Goal: Transaction & Acquisition: Obtain resource

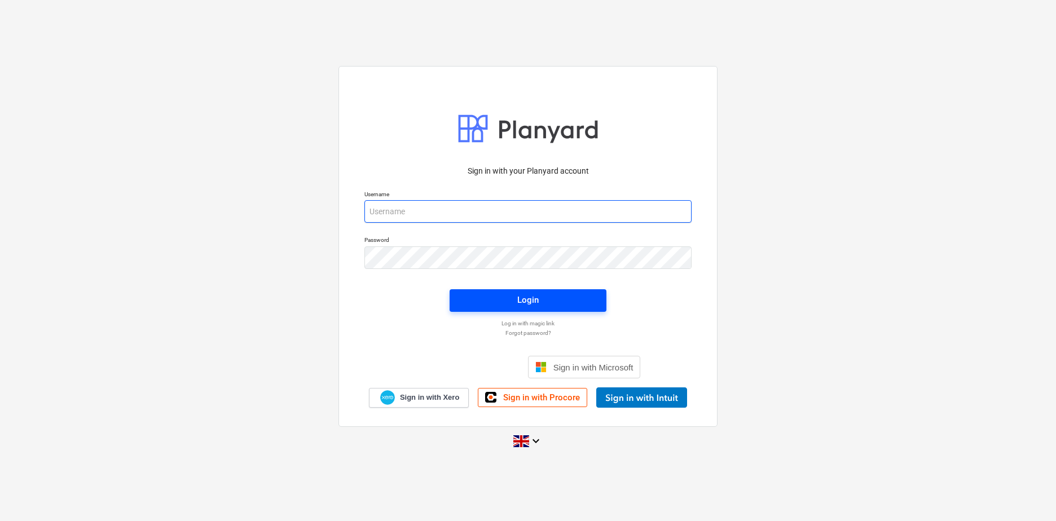
type input "[PERSON_NAME][EMAIL_ADDRESS][DOMAIN_NAME]"
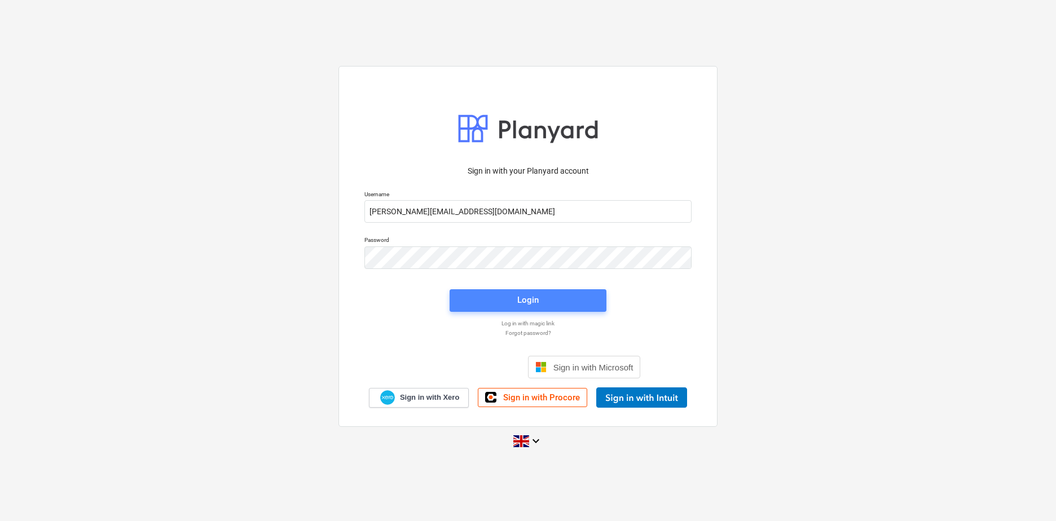
click at [531, 304] on div "Login" at bounding box center [527, 300] width 21 height 15
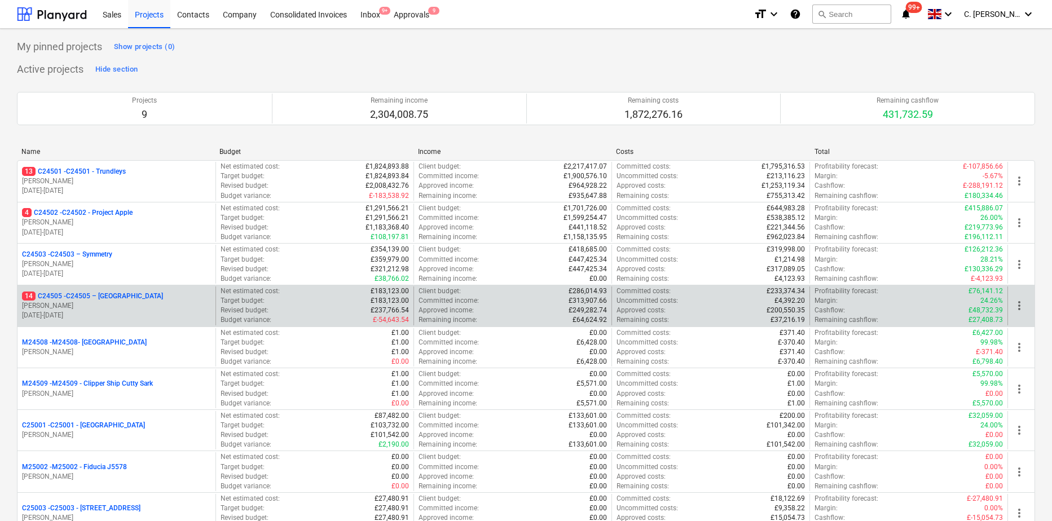
click at [84, 310] on p "[PERSON_NAME]" at bounding box center [116, 306] width 189 height 10
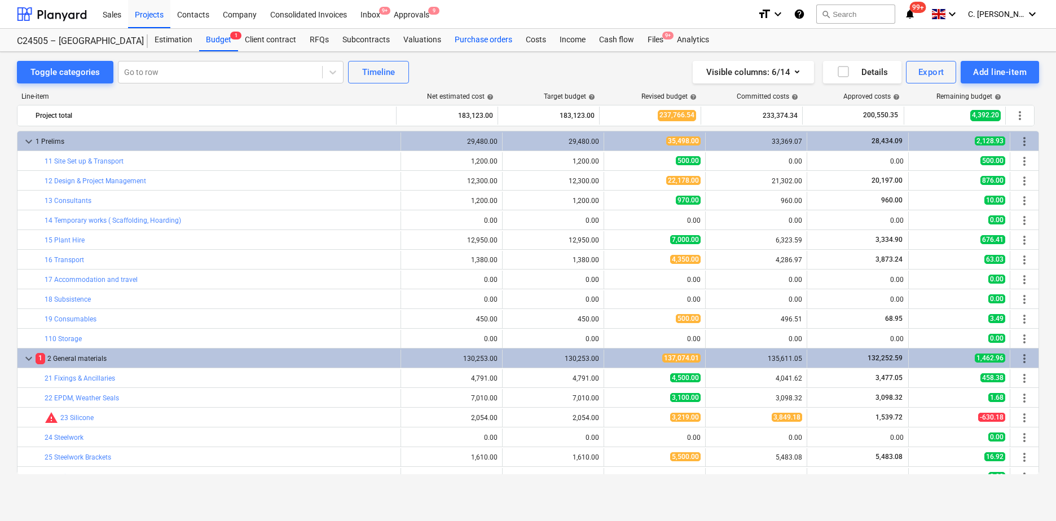
click at [482, 42] on div "Purchase orders" at bounding box center [483, 40] width 71 height 23
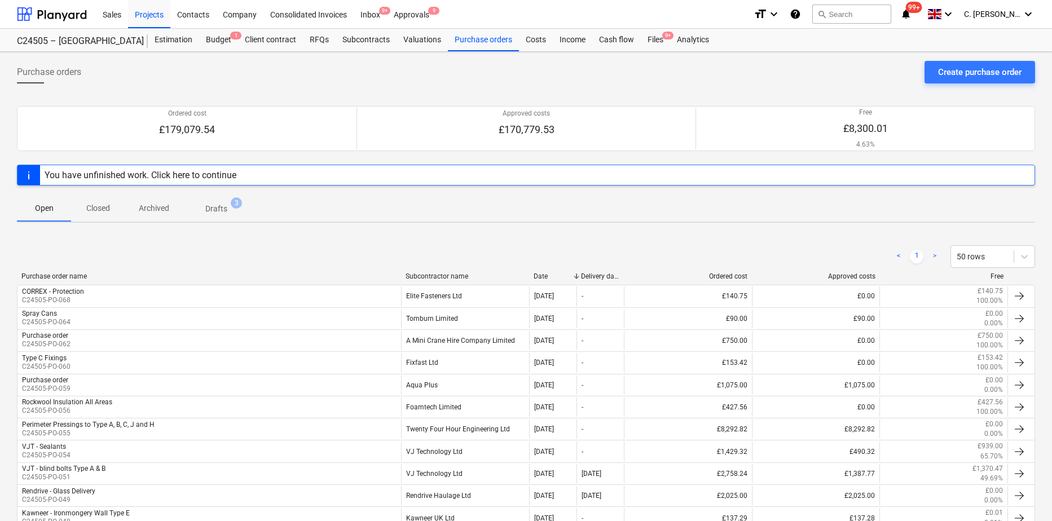
click at [437, 269] on div "< 1 > 50 rows" at bounding box center [526, 257] width 1018 height 32
click at [435, 281] on div "Purchase order name Subcontractor name Date Delivery date Ordered cost Approved…" at bounding box center [526, 279] width 1018 height 12
click at [438, 279] on div "Subcontractor name" at bounding box center [465, 277] width 119 height 8
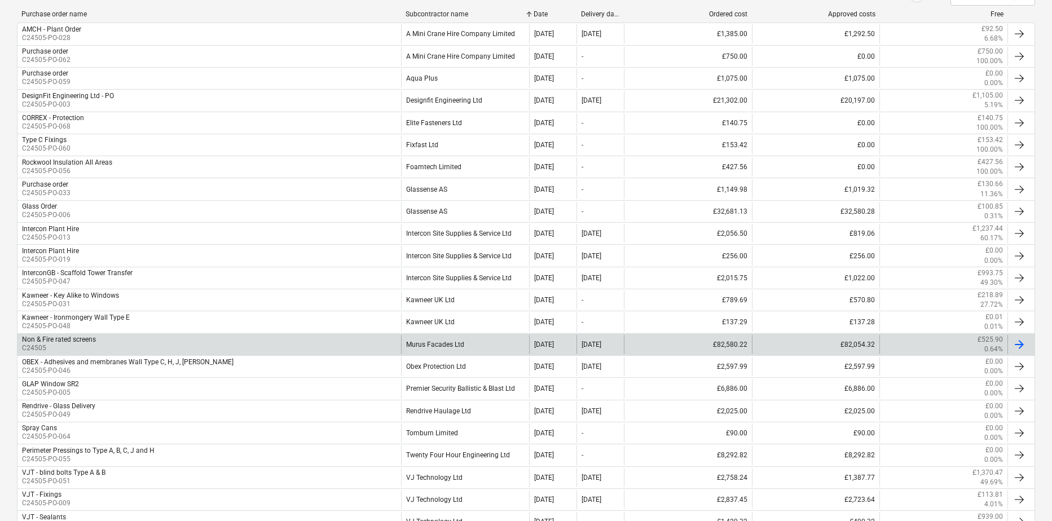
scroll to position [282, 0]
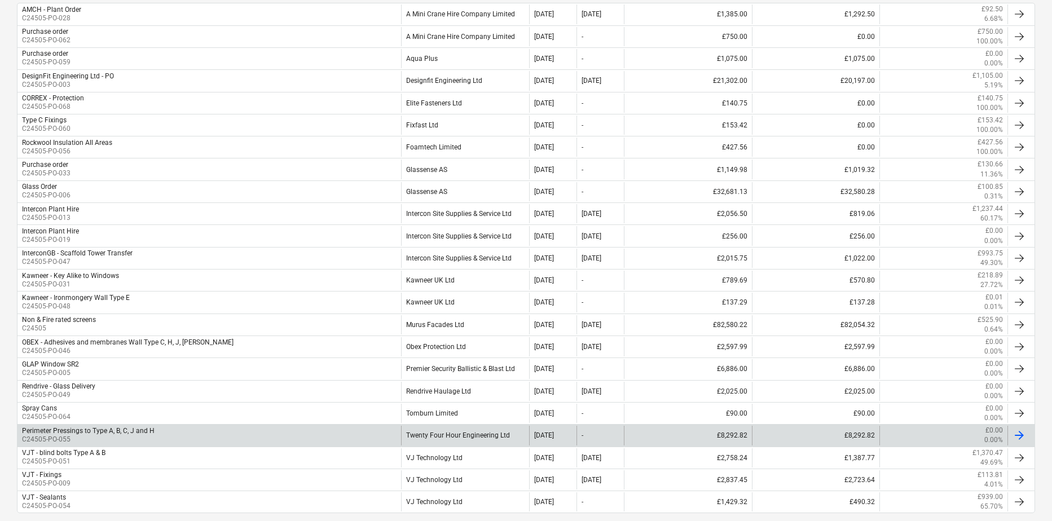
click at [66, 434] on div "Perimeter Pressings to Type A, B, C, J and H" at bounding box center [88, 431] width 133 height 8
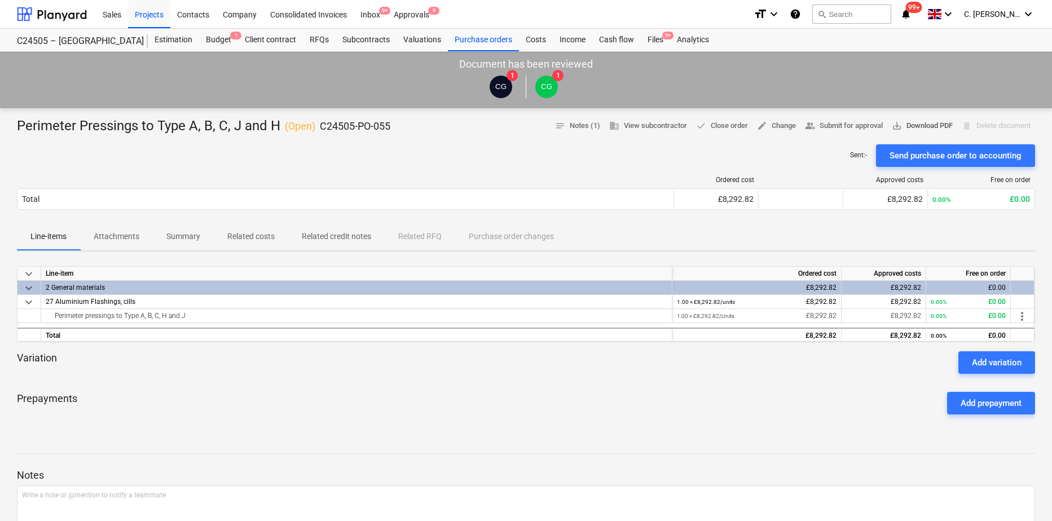
click at [916, 126] on span "save_alt Download PDF" at bounding box center [922, 126] width 61 height 13
